Goal: Register for event/course

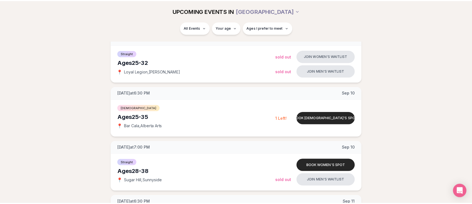
scroll to position [139, 0]
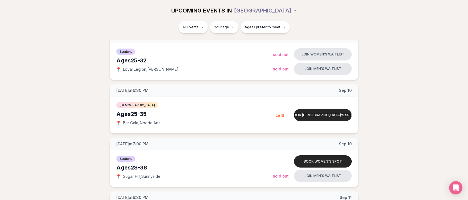
click at [262, 28] on span "Ages I prefer to meet" at bounding box center [263, 27] width 36 height 4
click at [262, 31] on button "Ages I prefer to meet" at bounding box center [265, 27] width 49 height 12
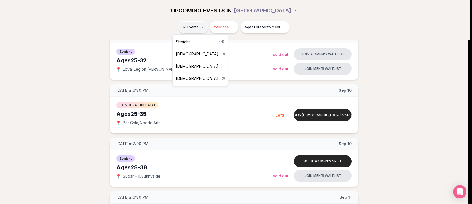
click at [188, 64] on span "[DEMOGRAPHIC_DATA]" at bounding box center [197, 67] width 42 height 6
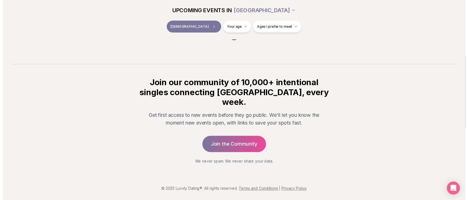
scroll to position [76, 0]
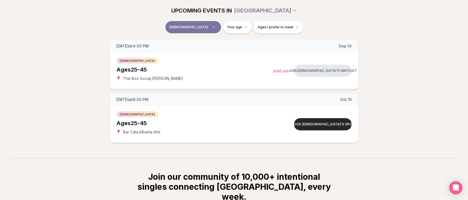
click at [69, 67] on div "[DATE] at 4:30 PM [DATE] Ages [DEMOGRAPHIC_DATA] [DEMOGRAPHIC_DATA] 📍 The Box S…" at bounding box center [234, 91] width 450 height 103
click at [125, 115] on span "[DEMOGRAPHIC_DATA]" at bounding box center [137, 114] width 42 height 6
click at [132, 123] on div "Ages [DEMOGRAPHIC_DATA]" at bounding box center [194, 123] width 157 height 8
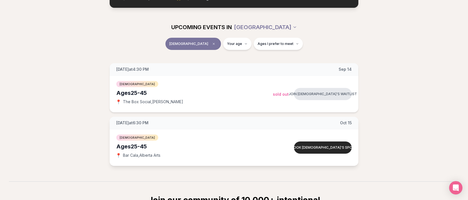
scroll to position [52, 0]
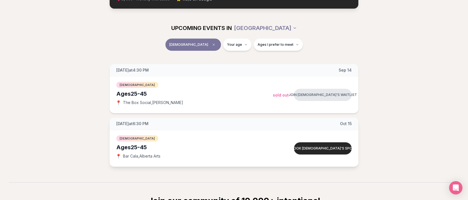
click at [133, 139] on span "[DEMOGRAPHIC_DATA]" at bounding box center [137, 138] width 42 height 6
click at [86, 100] on div "[DATE] at 4:30 PM [DATE] Ages [DEMOGRAPHIC_DATA] [DEMOGRAPHIC_DATA] 📍 The Box S…" at bounding box center [234, 115] width 450 height 103
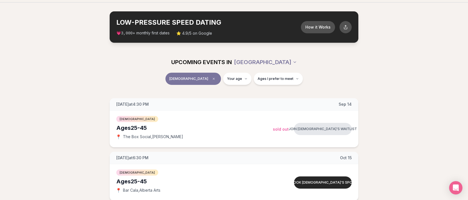
scroll to position [28, 0]
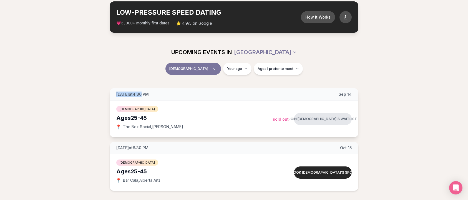
drag, startPoint x: 117, startPoint y: 94, endPoint x: 144, endPoint y: 94, distance: 26.7
click at [144, 94] on span "[DATE] at 4:30 PM" at bounding box center [132, 95] width 32 height 6
drag, startPoint x: 83, startPoint y: 155, endPoint x: 114, endPoint y: 153, distance: 30.6
click at [83, 155] on div "[DATE] at 4:30 PM [DATE] Ages [DEMOGRAPHIC_DATA] [DEMOGRAPHIC_DATA] 📍 The Box S…" at bounding box center [234, 139] width 450 height 103
drag, startPoint x: 124, startPoint y: 148, endPoint x: 154, endPoint y: 147, distance: 30.3
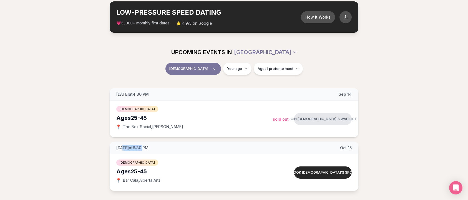
click at [149, 147] on span "[DATE] at 6:30 PM" at bounding box center [132, 148] width 32 height 6
click at [91, 155] on div "[DATE] at 4:30 PM [DATE] Ages [DEMOGRAPHIC_DATA] [DEMOGRAPHIC_DATA] 📍 The Box S…" at bounding box center [234, 139] width 450 height 103
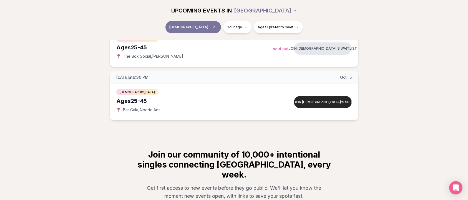
scroll to position [56, 0]
